Goal: Task Accomplishment & Management: Use online tool/utility

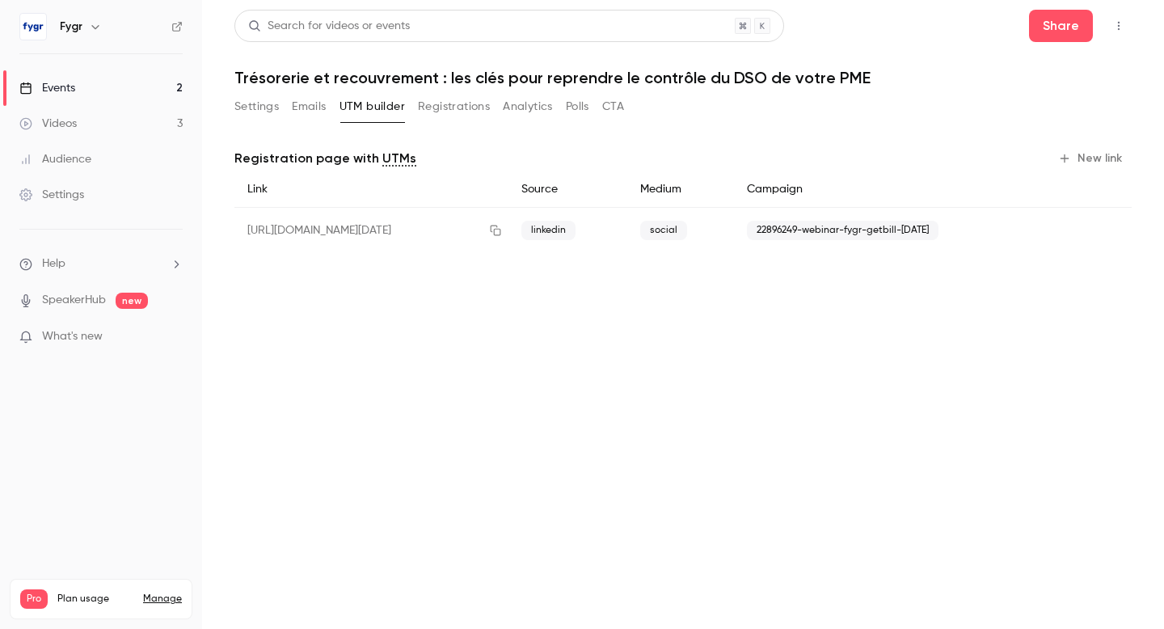
click at [77, 82] on link "Events 2" at bounding box center [101, 88] width 202 height 36
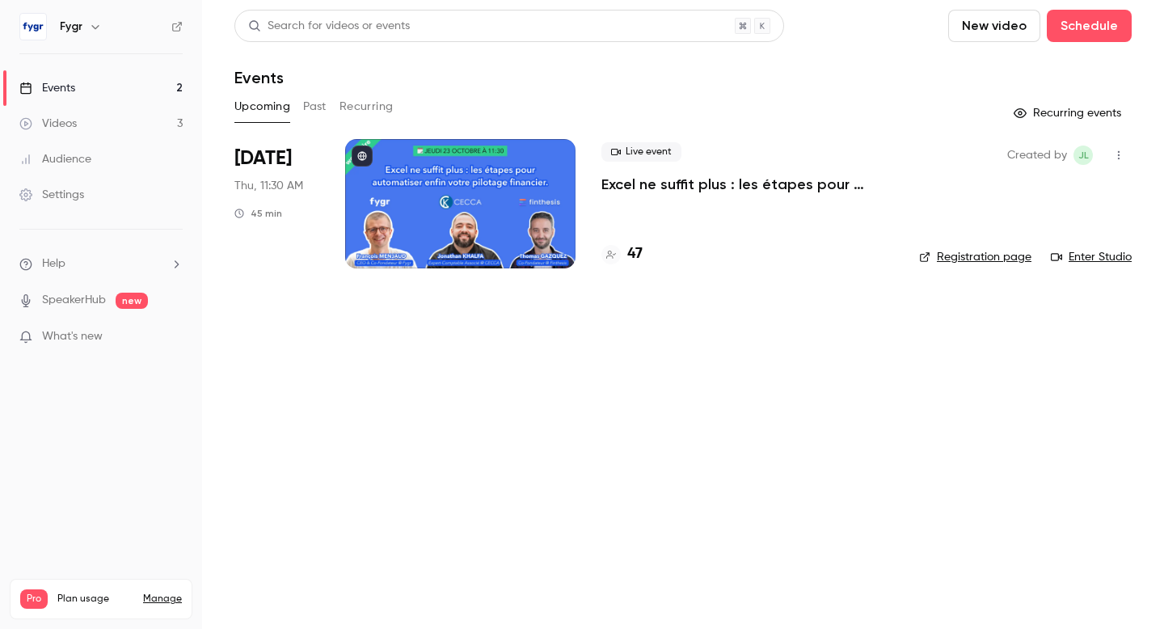
click at [85, 117] on link "Videos 3" at bounding box center [101, 124] width 202 height 36
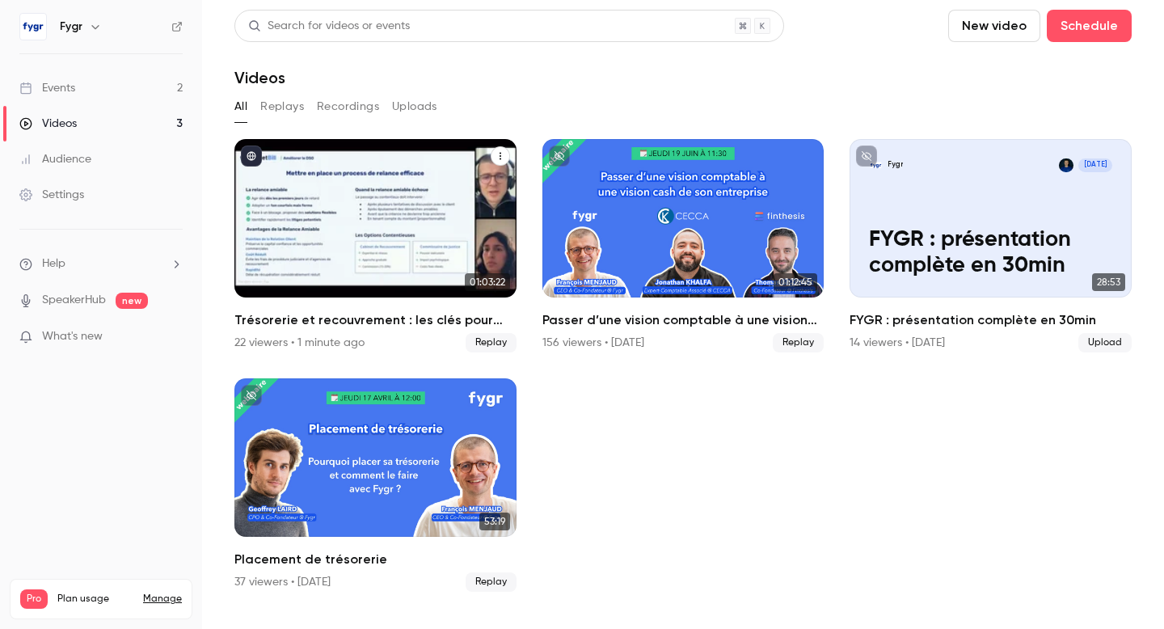
click at [408, 213] on div "Trésorerie et recouvrement : les clés pour reprendre le contrôle du DSO de votr…" at bounding box center [375, 218] width 282 height 158
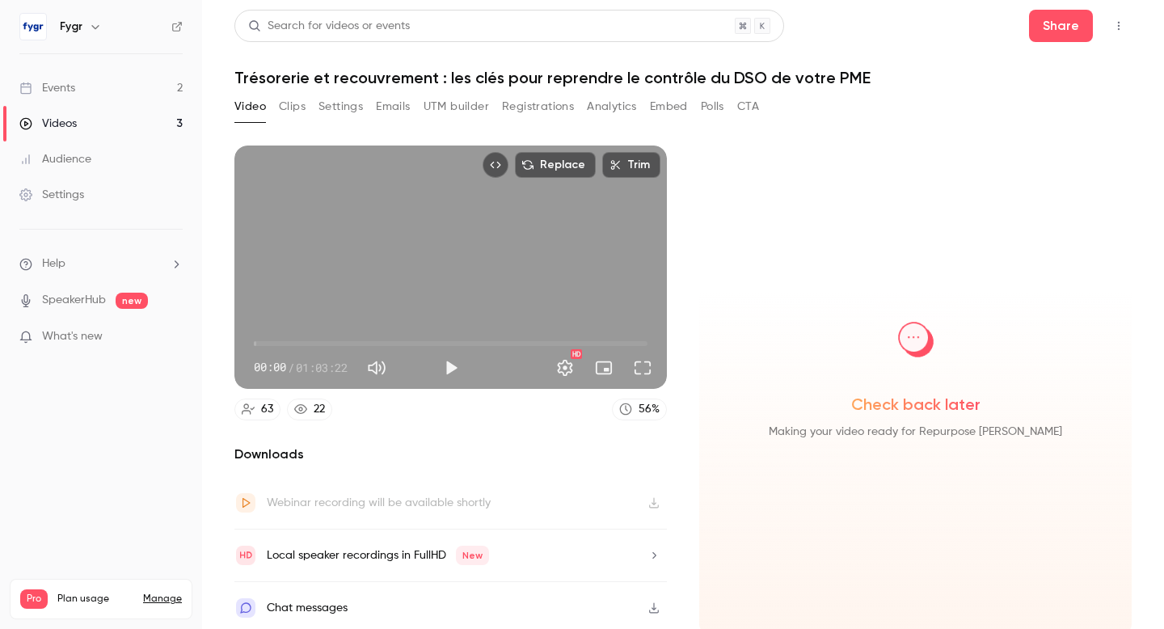
click at [525, 104] on button "Registrations" at bounding box center [538, 107] width 72 height 26
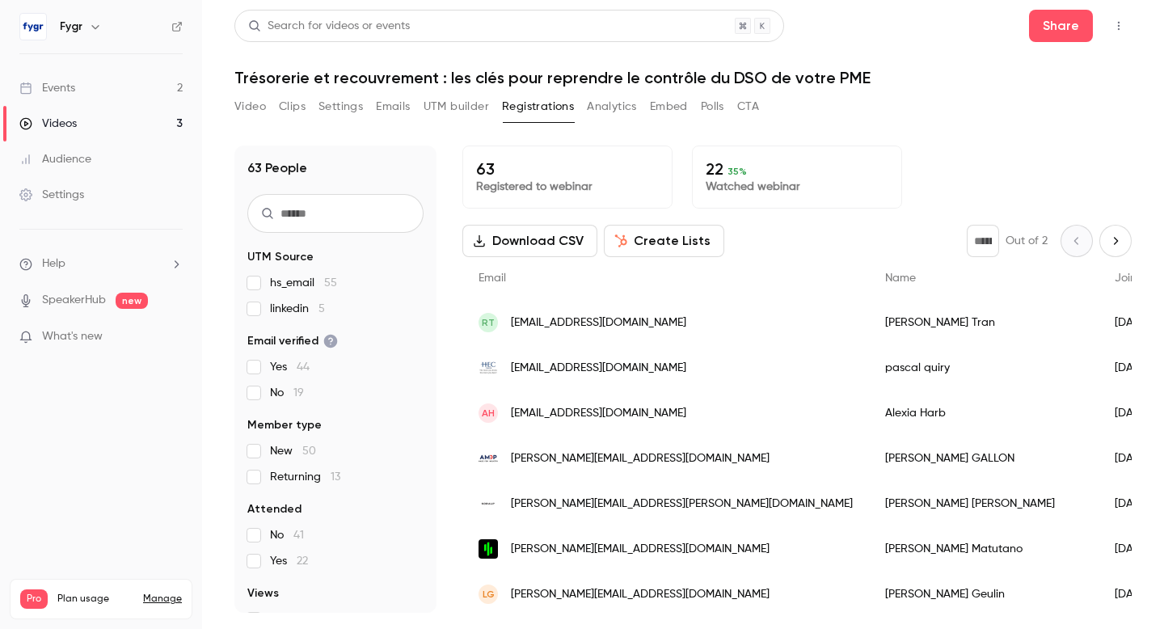
click at [530, 245] on button "Download CSV" at bounding box center [530, 241] width 135 height 32
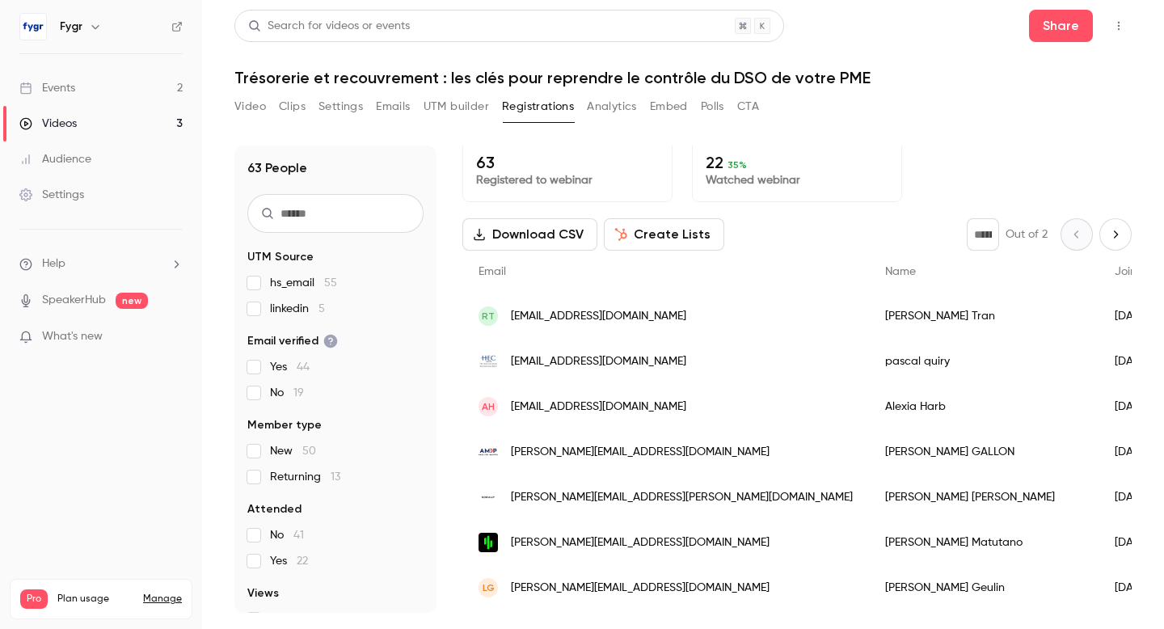
scroll to position [7, 0]
